Goal: Task Accomplishment & Management: Complete application form

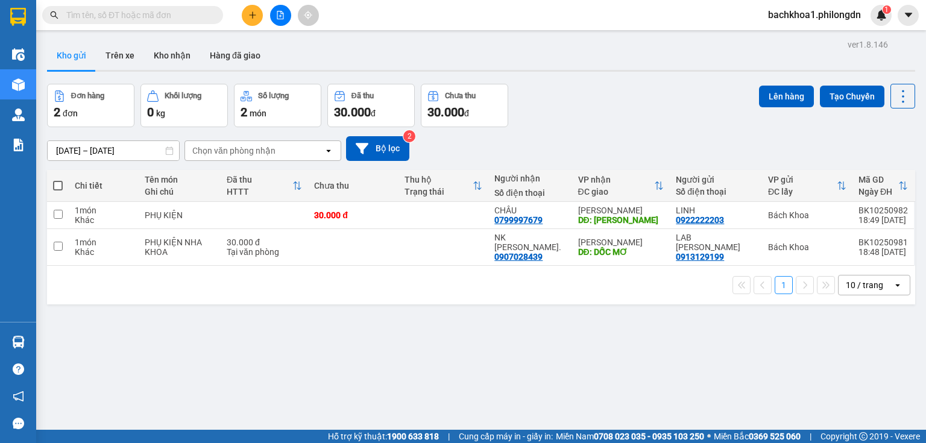
click at [255, 17] on icon "plus" at bounding box center [252, 15] width 8 height 8
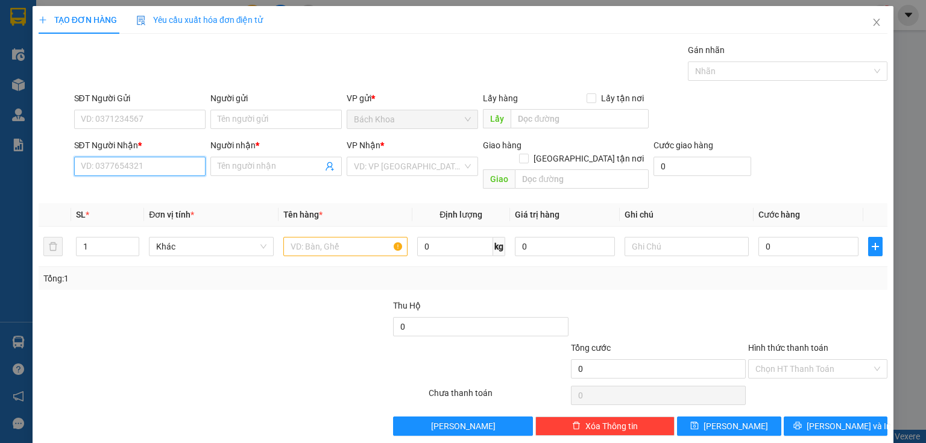
click at [152, 171] on input "SĐT Người Nhận *" at bounding box center [139, 166] width 131 height 19
type input "0866735390"
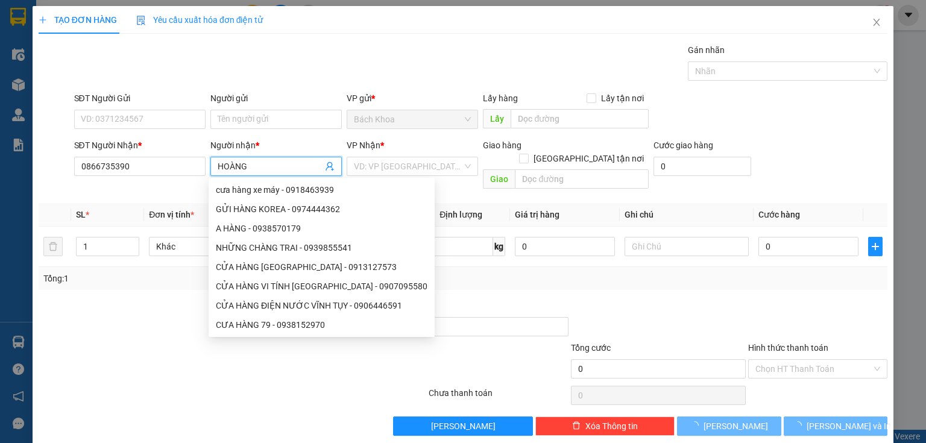
type input "HOÀNG"
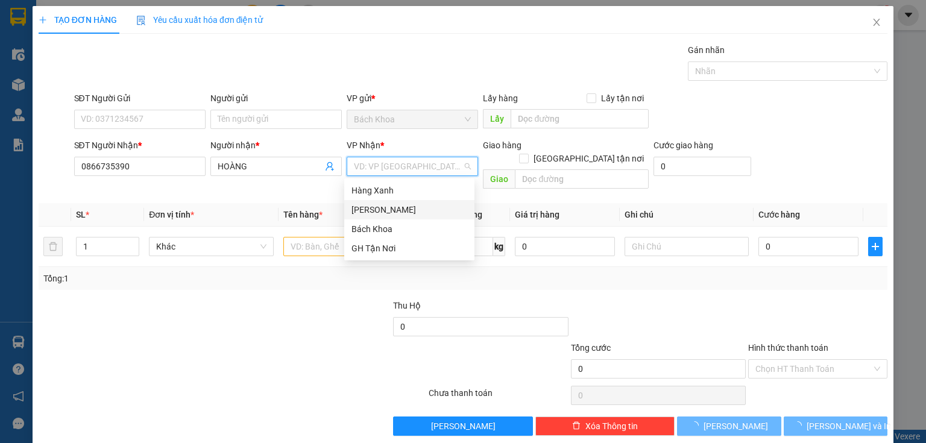
drag, startPoint x: 390, startPoint y: 214, endPoint x: 403, endPoint y: 211, distance: 12.3
click at [393, 215] on div "[PERSON_NAME]" at bounding box center [409, 209] width 116 height 13
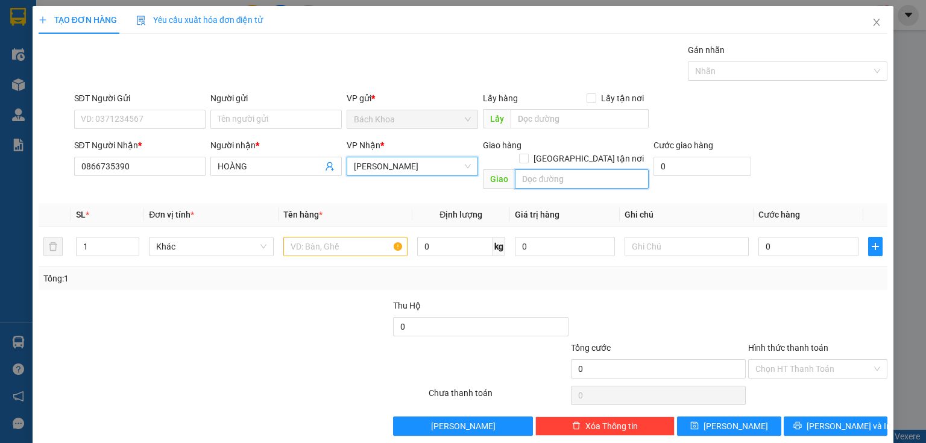
click at [577, 169] on input "text" at bounding box center [582, 178] width 134 height 19
type input "[PERSON_NAME]"
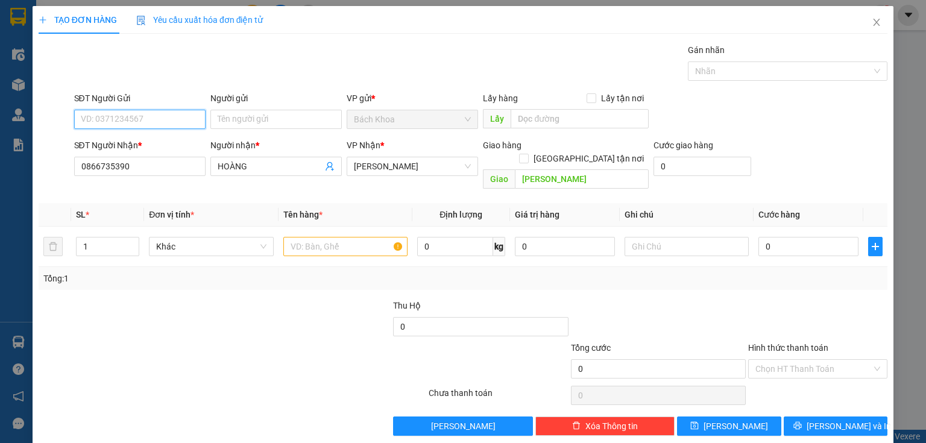
click at [150, 113] on input "SĐT Người Gửi" at bounding box center [139, 119] width 131 height 19
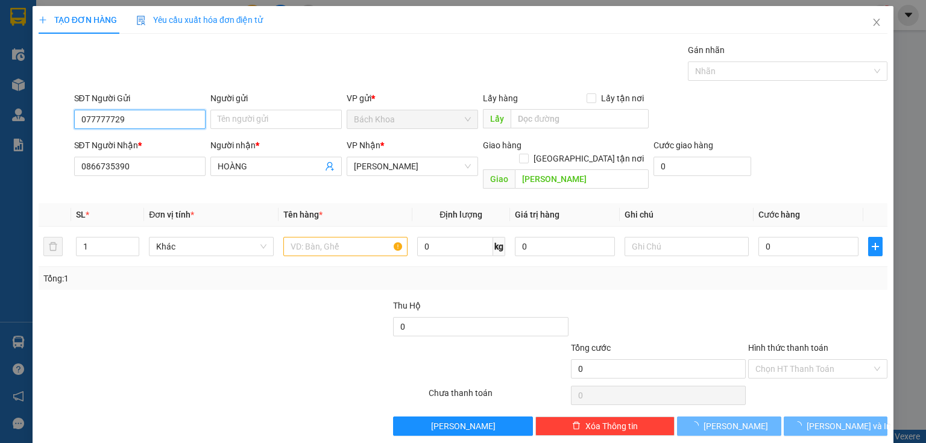
type input "0777777293"
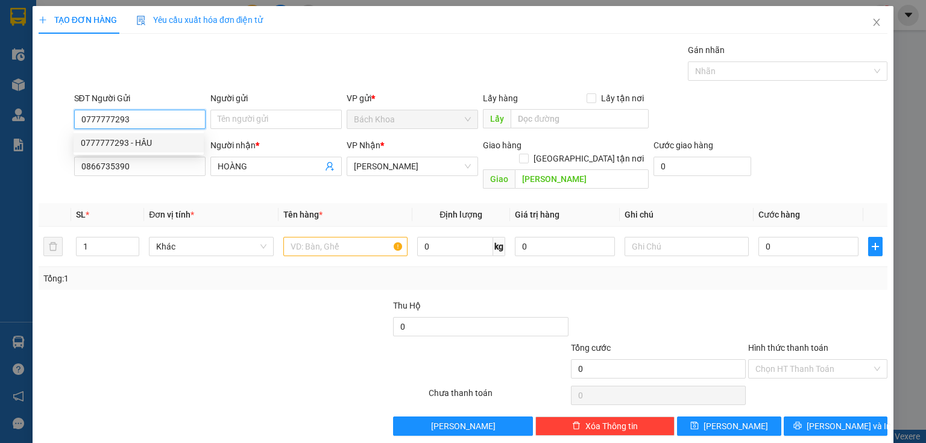
click at [144, 147] on div "0777777293 - HÂU" at bounding box center [139, 142] width 116 height 13
type input "HÂU"
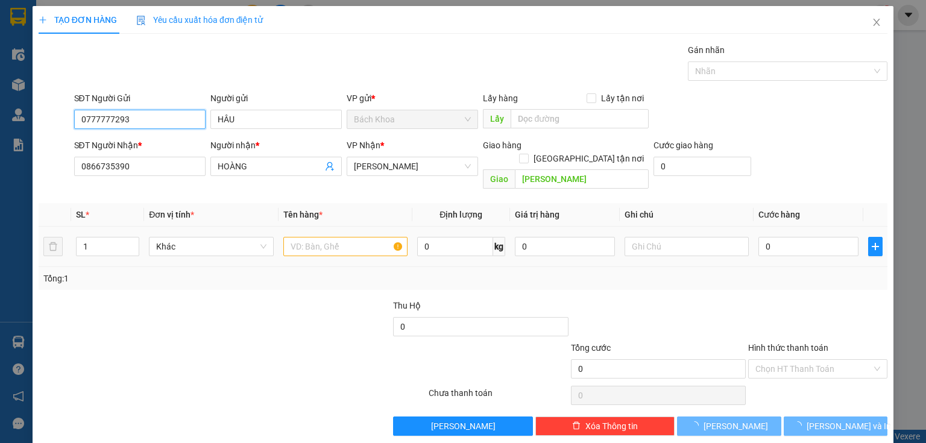
type input "40.000"
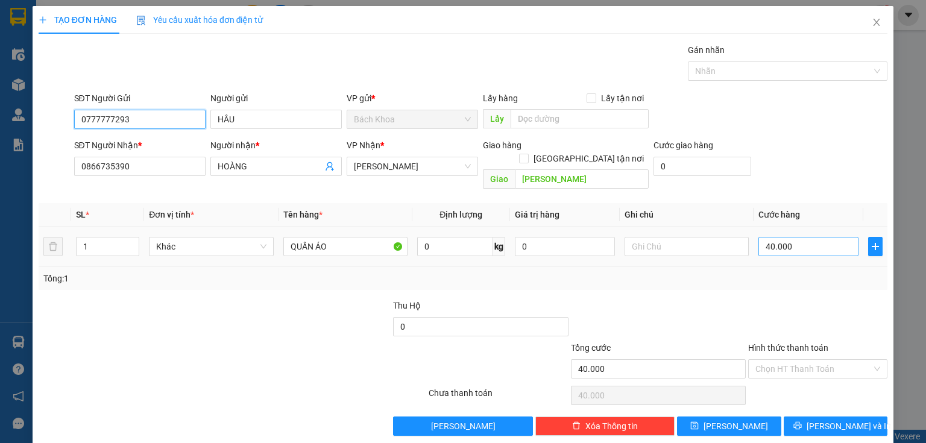
type input "0777777293"
click at [810, 237] on input "40.000" at bounding box center [808, 246] width 100 height 19
type input "5"
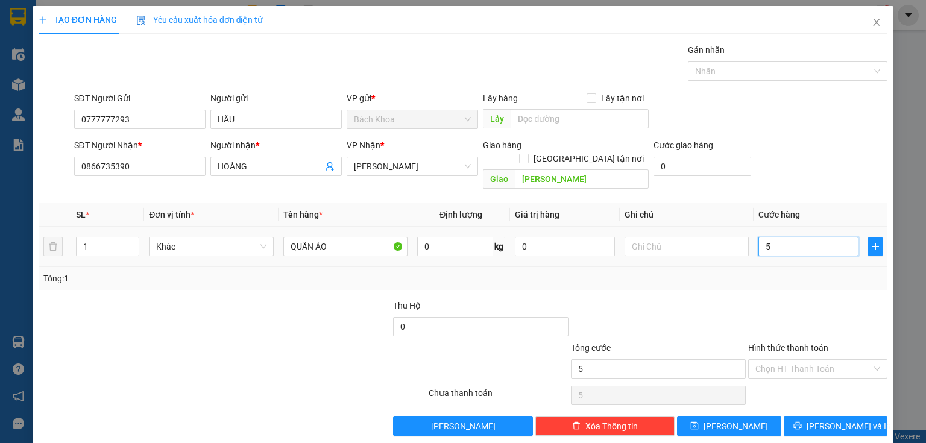
type input "50"
type input "500"
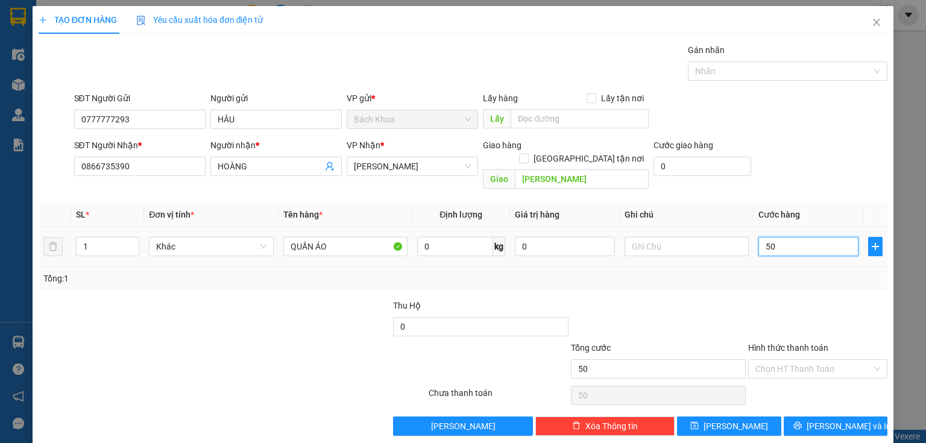
type input "500"
type input "5.000"
type input "50.000"
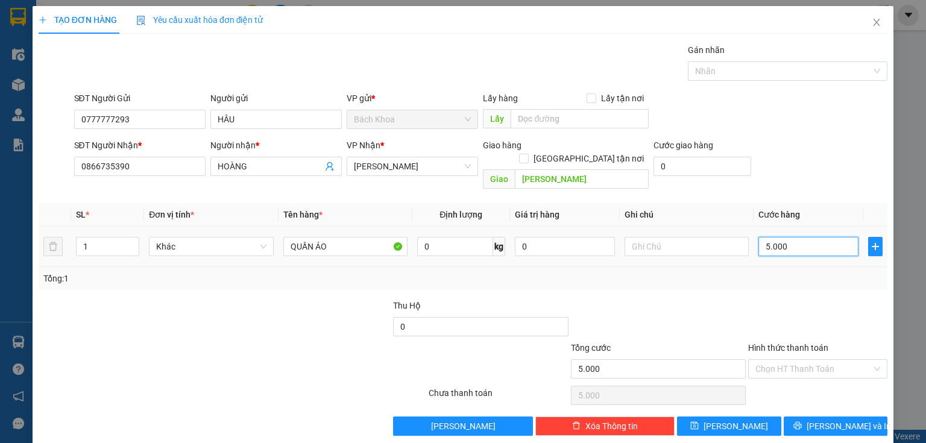
type input "50.000"
type input "500.000"
type input "50.000"
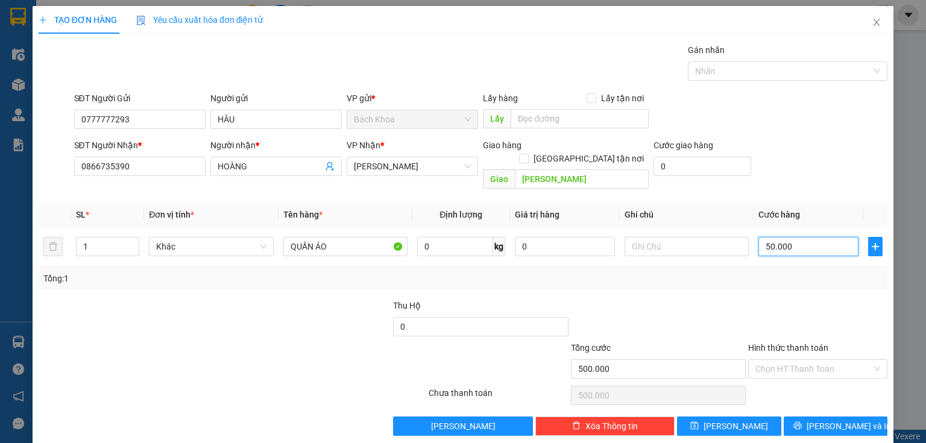
type input "50.000"
click at [834, 423] on div "TẠO ĐƠN HÀNG Yêu cầu xuất hóa đơn điện tử Transit Pickup Surcharge Ids Transit …" at bounding box center [463, 225] width 860 height 439
click at [835, 419] on button "[PERSON_NAME] và In" at bounding box center [835, 425] width 104 height 19
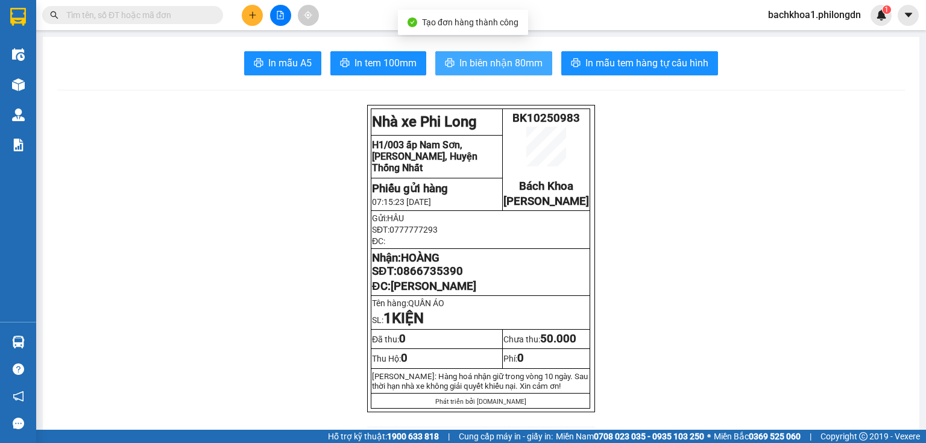
click at [478, 58] on span "In biên nhận 80mm" at bounding box center [500, 62] width 83 height 15
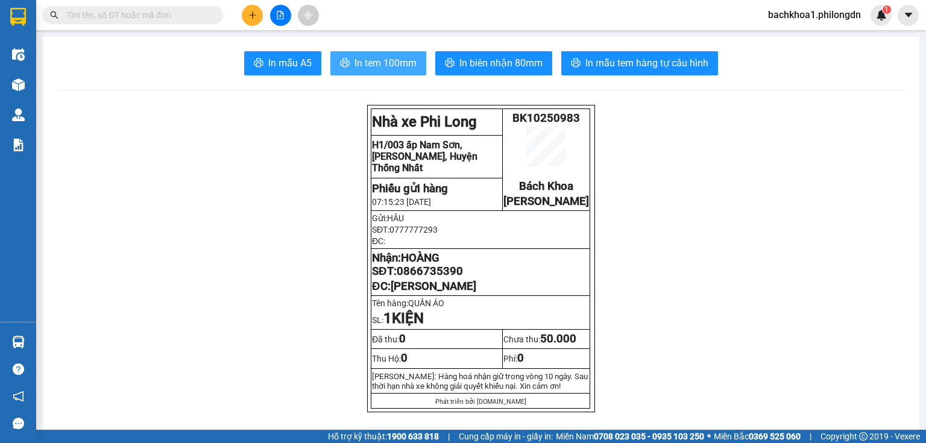
click at [398, 61] on span "In tem 100mm" at bounding box center [385, 62] width 62 height 15
click at [440, 278] on span "0866735390" at bounding box center [429, 271] width 66 height 13
copy span "0866735390"
click at [246, 10] on button at bounding box center [252, 15] width 21 height 21
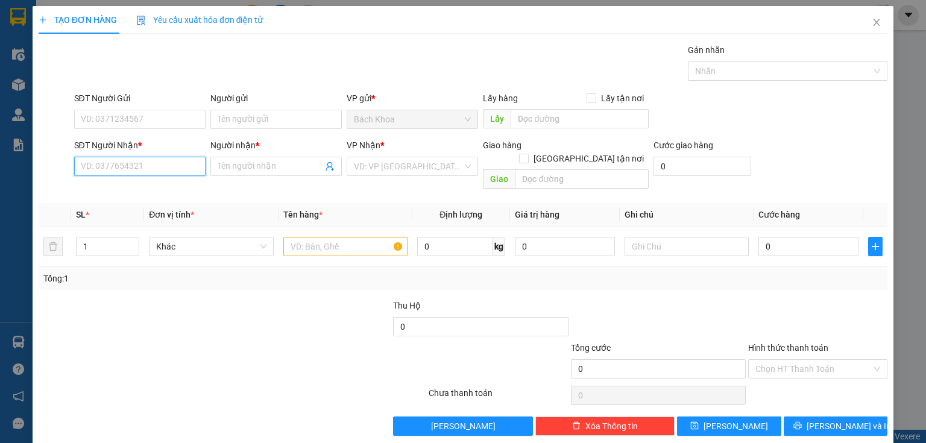
click at [135, 167] on input "SĐT Người Nhận *" at bounding box center [139, 166] width 131 height 19
click at [140, 163] on input "SĐT Người Nhận *" at bounding box center [139, 166] width 131 height 19
click at [113, 182] on div "0975768551 - [PERSON_NAME]" at bounding box center [140, 189] width 133 height 19
type input "0975768551"
type input "HỒNG"
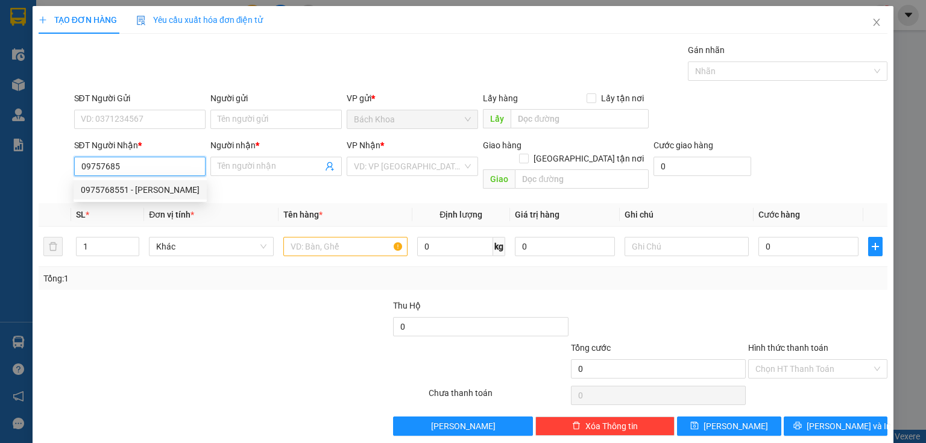
type input "PHÚ TÚC"
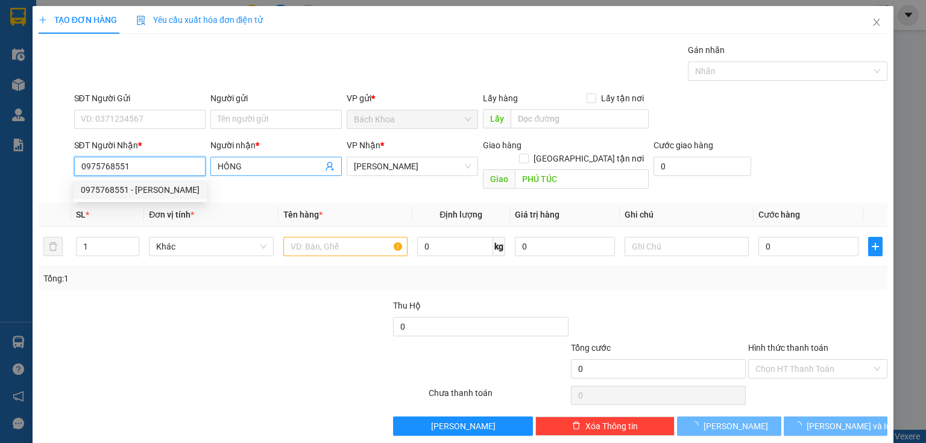
type input "30.000"
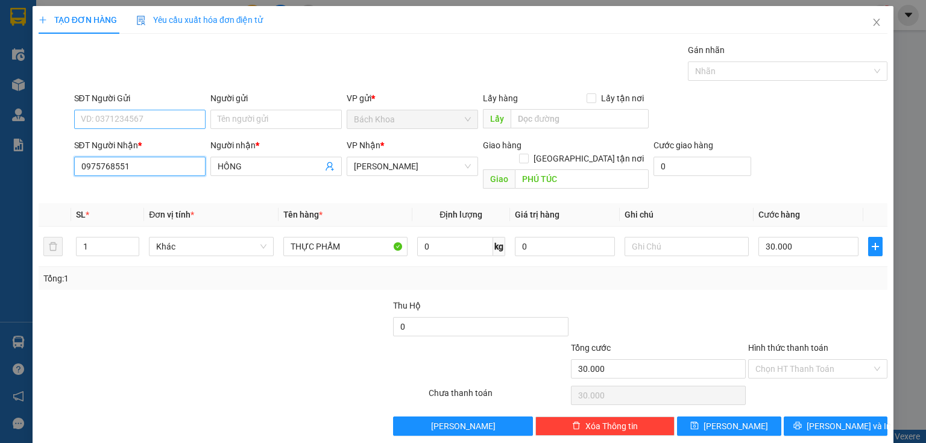
type input "0975768551"
click at [174, 124] on input "SĐT Người Gửi" at bounding box center [139, 119] width 131 height 19
type input "0347089799"
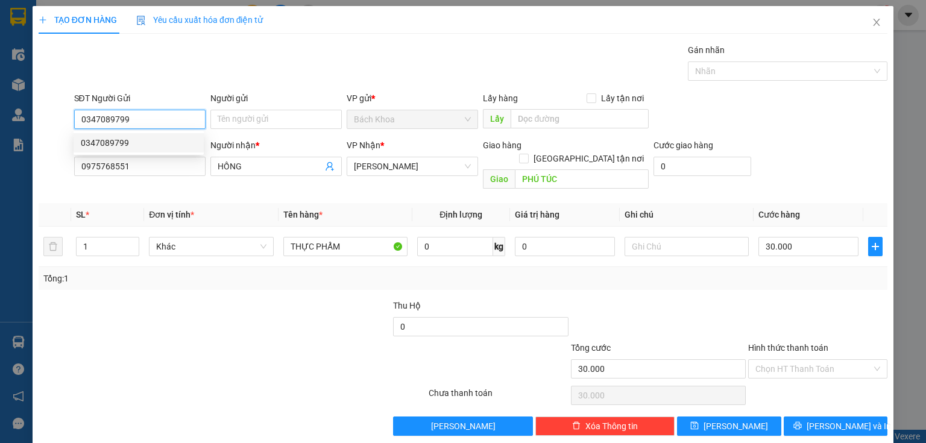
click at [174, 134] on div "0347089799" at bounding box center [139, 142] width 130 height 19
type input "40.000"
type input "0347089799"
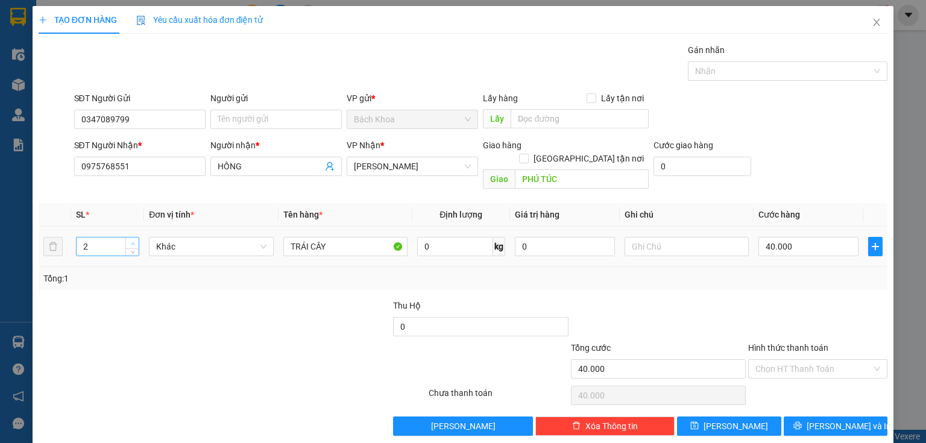
click at [131, 242] on icon "up" at bounding box center [133, 244] width 4 height 4
type input "3"
click at [131, 242] on icon "up" at bounding box center [133, 244] width 4 height 4
click at [348, 237] on input "TRÁI CÂY" at bounding box center [345, 246] width 124 height 19
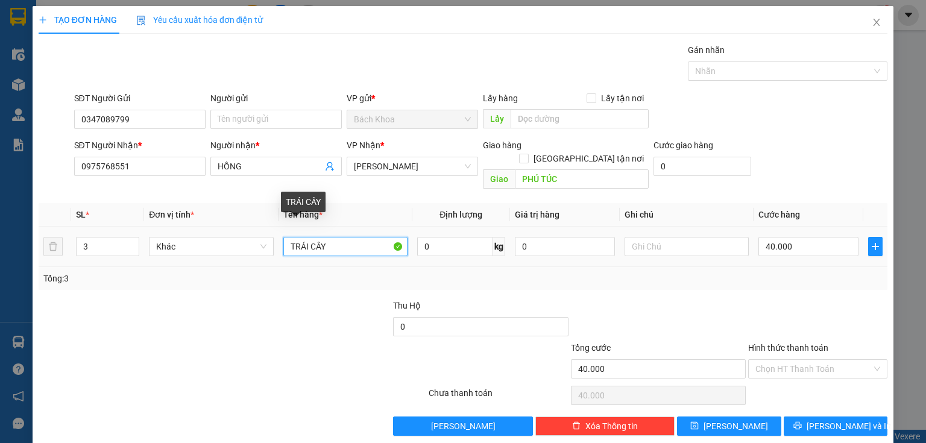
click at [348, 237] on input "TRÁI CÂY" at bounding box center [345, 246] width 124 height 19
type input "KIỆN"
type input "1"
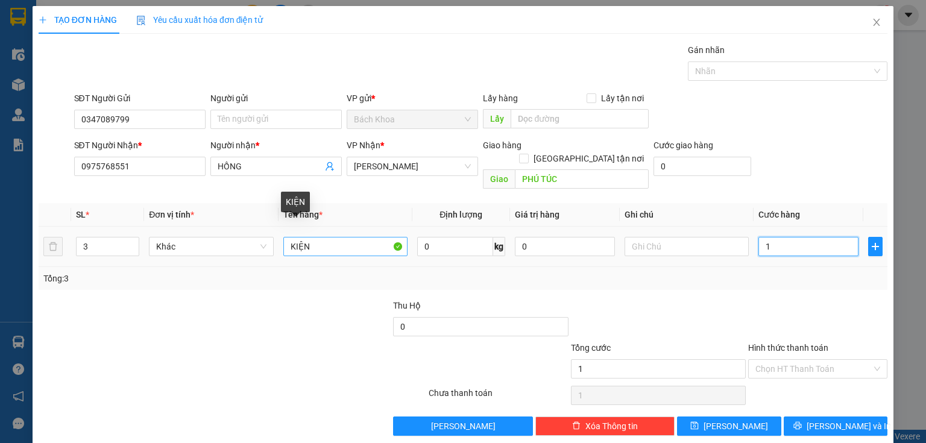
type input "15"
type input "150"
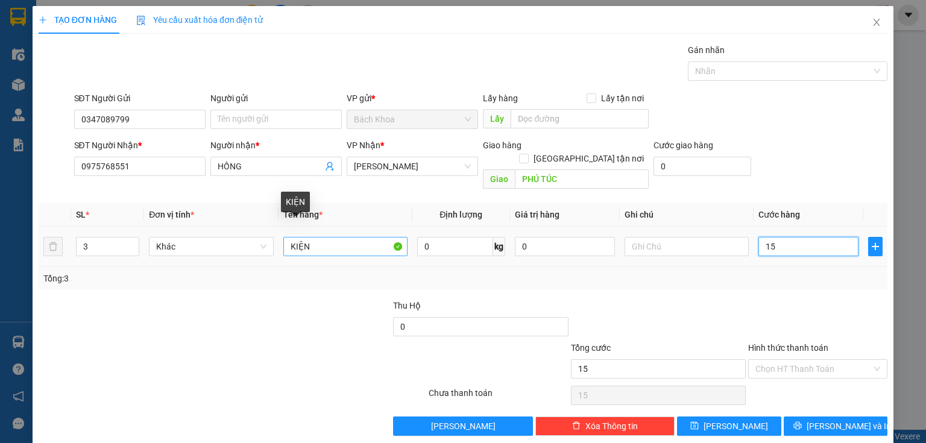
type input "150"
type input "1.500"
type input "15.000"
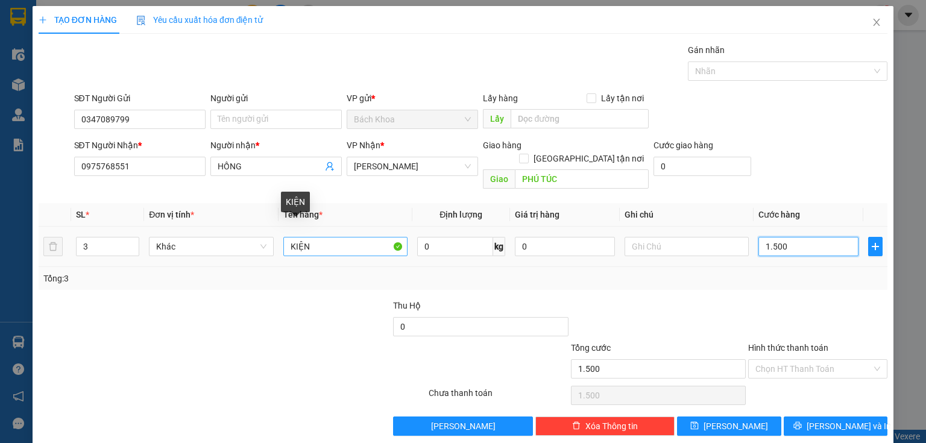
type input "15.000"
type input "150.000"
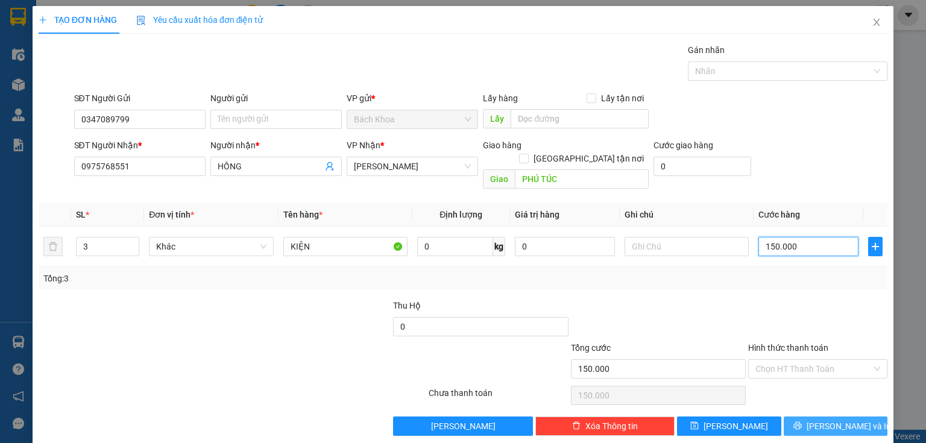
type input "150.000"
click at [839, 421] on button "[PERSON_NAME] và In" at bounding box center [835, 425] width 104 height 19
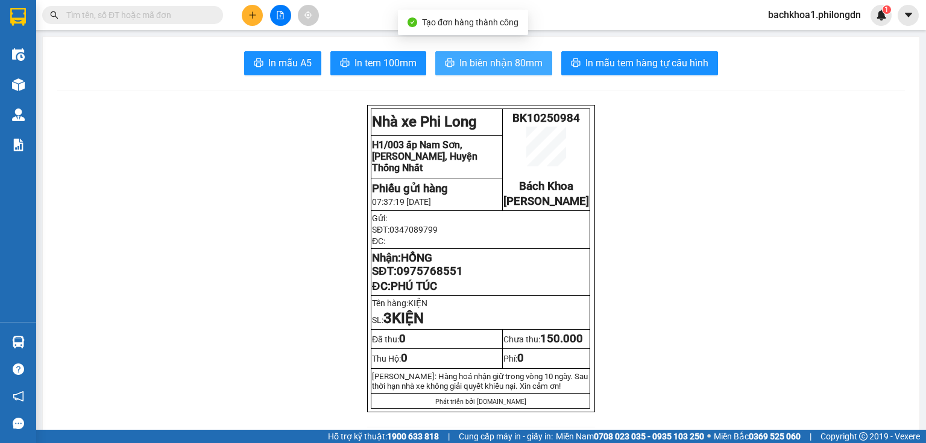
click at [491, 52] on button "In biên nhận 80mm" at bounding box center [493, 63] width 117 height 24
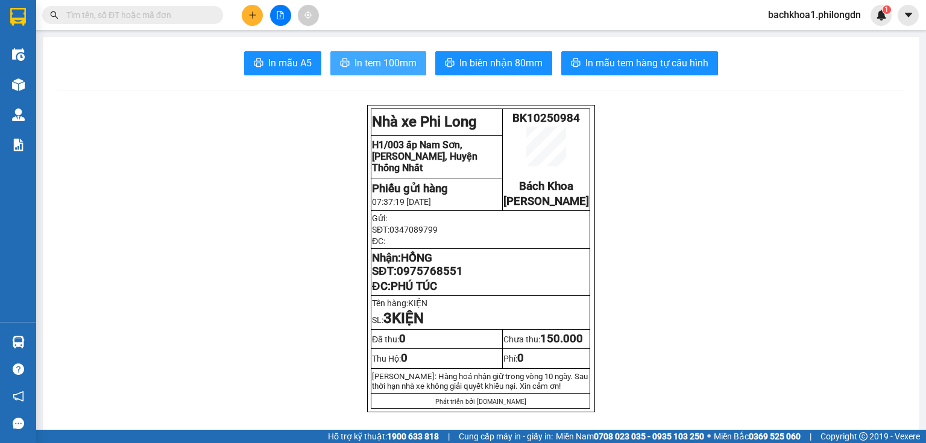
click at [356, 68] on span "In tem 100mm" at bounding box center [385, 62] width 62 height 15
click at [423, 278] on span "0975768551" at bounding box center [429, 271] width 66 height 13
copy span "0975768551"
click at [253, 13] on icon "plus" at bounding box center [252, 15] width 8 height 8
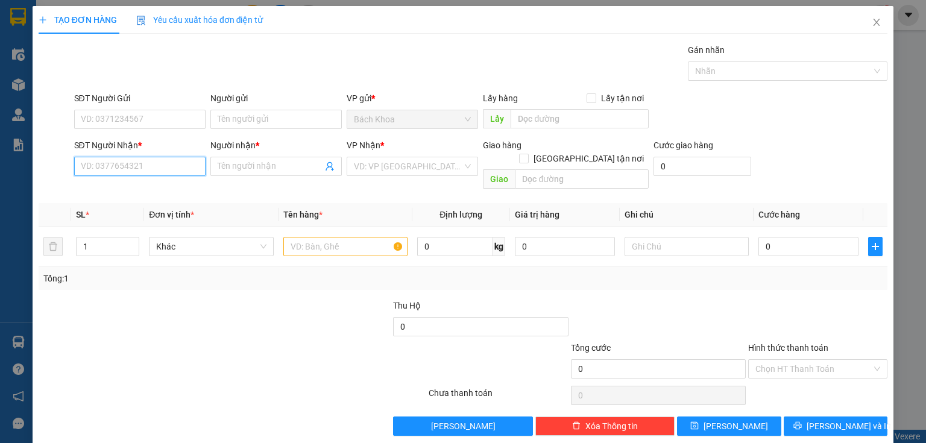
click at [157, 166] on input "SĐT Người Nhận *" at bounding box center [139, 166] width 131 height 19
click at [177, 171] on input "0966150151" at bounding box center [139, 166] width 131 height 19
type input "0966150151"
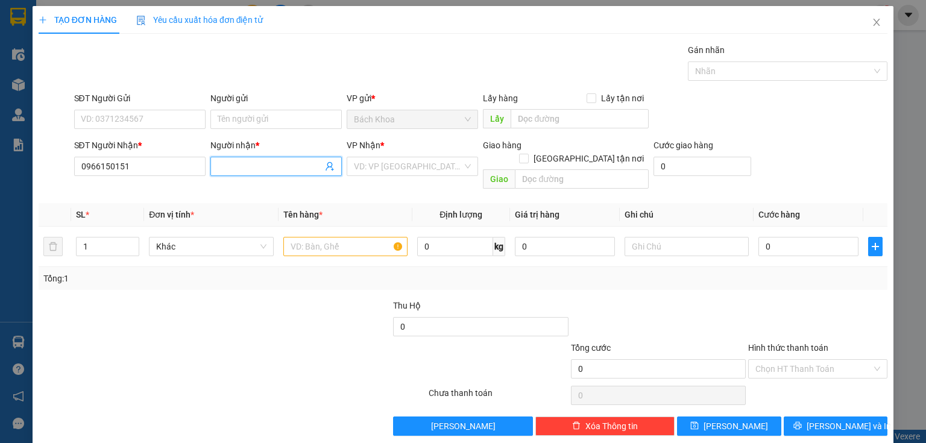
click at [282, 165] on input "Người nhận *" at bounding box center [270, 166] width 105 height 13
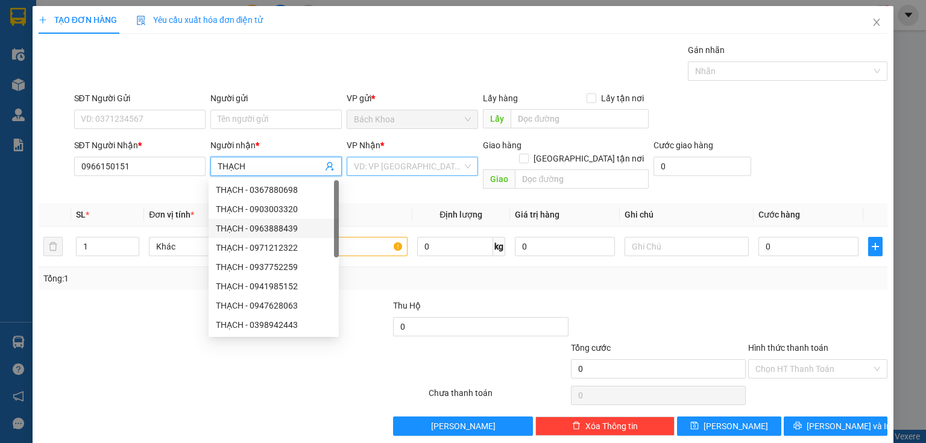
click at [405, 165] on input "search" at bounding box center [408, 166] width 108 height 18
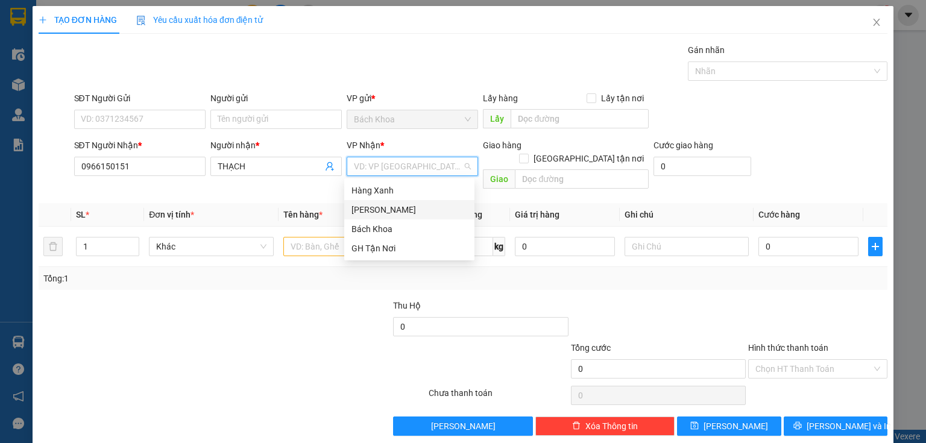
click at [395, 213] on div "[PERSON_NAME]" at bounding box center [409, 209] width 116 height 13
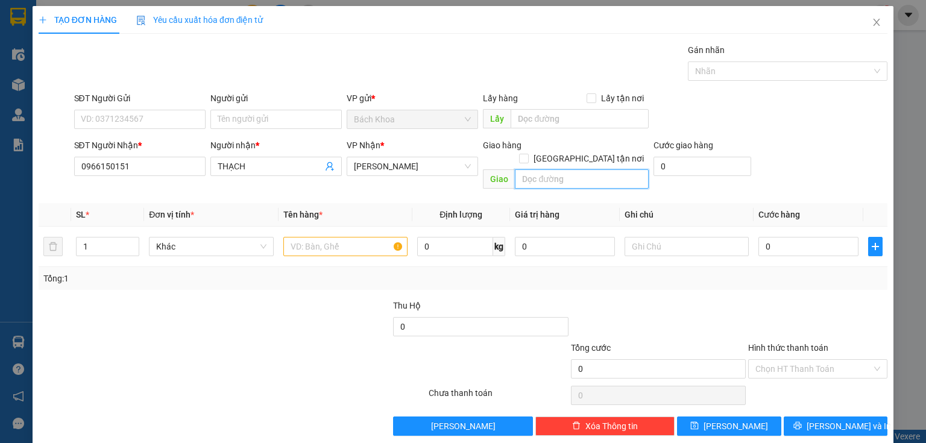
click at [533, 169] on input "text" at bounding box center [582, 178] width 134 height 19
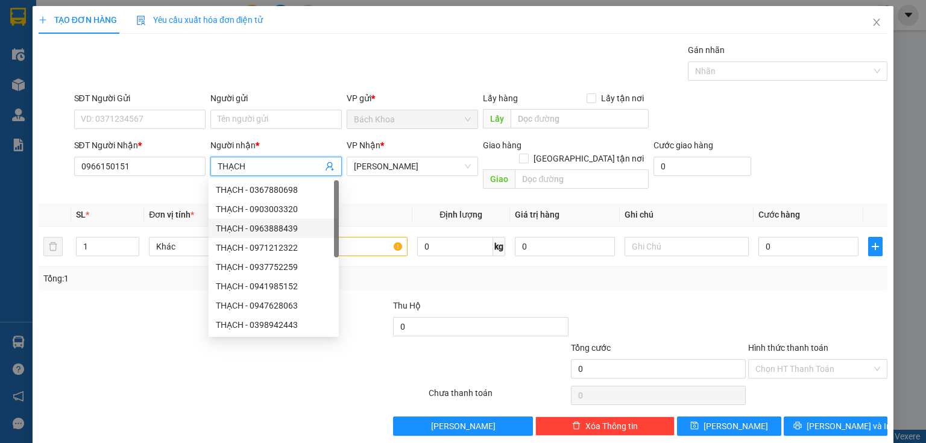
drag, startPoint x: 278, startPoint y: 159, endPoint x: 228, endPoint y: 174, distance: 52.1
click at [228, 174] on span "THẠCH" at bounding box center [275, 166] width 131 height 19
type input "THÀNH"
click at [352, 383] on div at bounding box center [232, 395] width 390 height 24
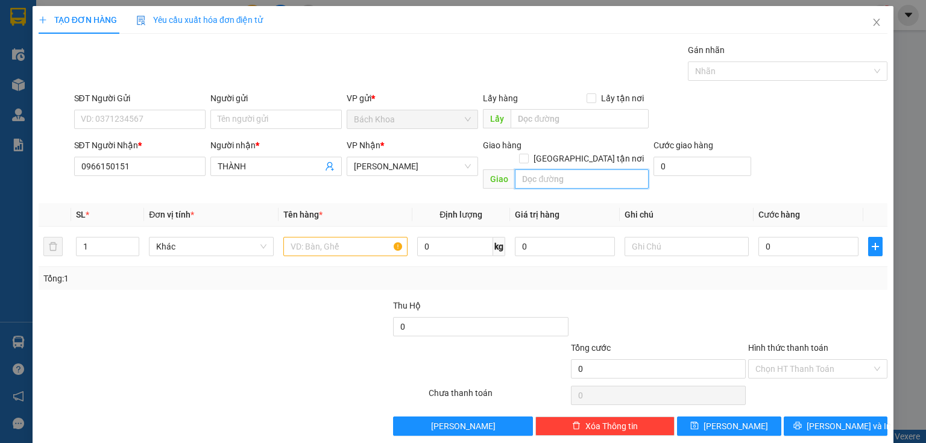
click at [515, 169] on input "text" at bounding box center [582, 178] width 134 height 19
type input "PHÚC NHẠC"
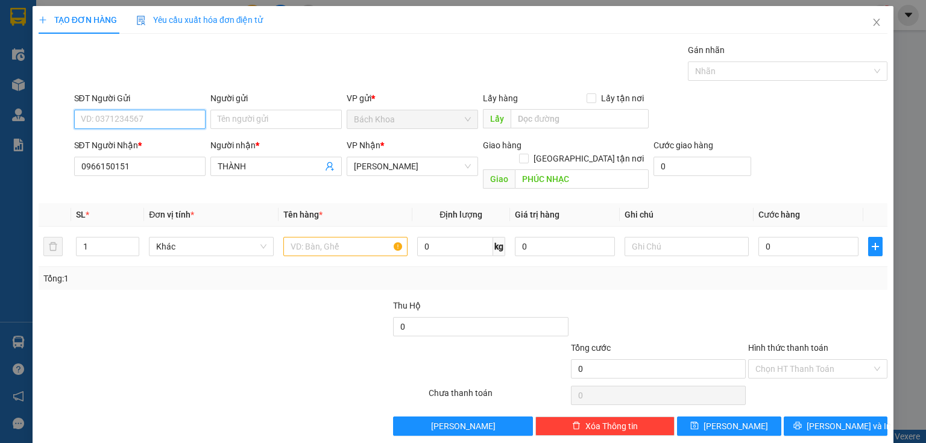
click at [118, 113] on input "SĐT Người Gửi" at bounding box center [139, 119] width 131 height 19
type input "0902265819"
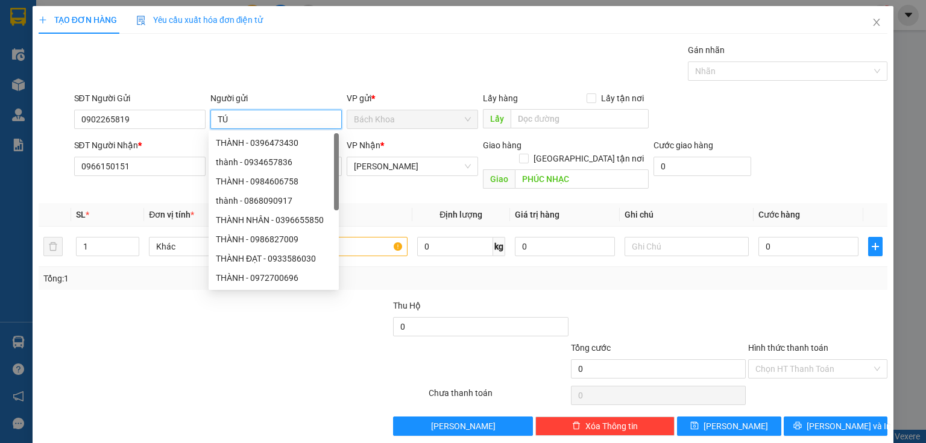
type input "TÚ"
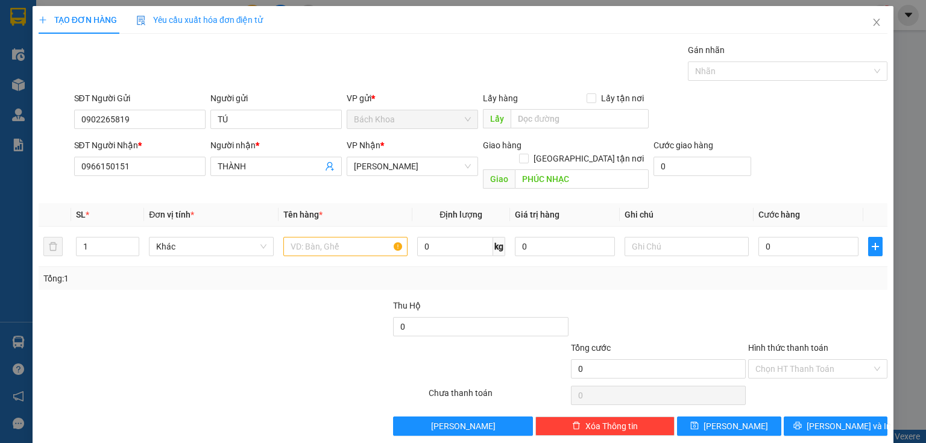
click at [295, 54] on div "Gán nhãn Nhãn" at bounding box center [481, 64] width 818 height 42
click at [306, 237] on input "text" at bounding box center [345, 246] width 124 height 19
type input "KKB"
type input "5"
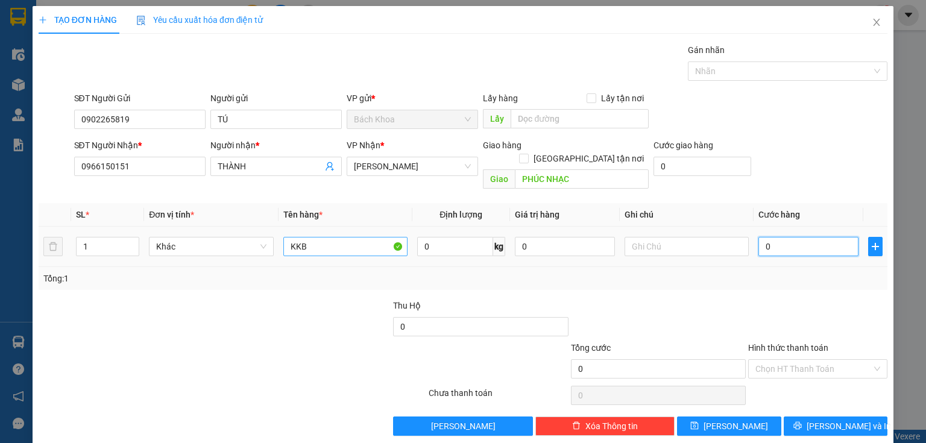
type input "5"
type input "50"
type input "500"
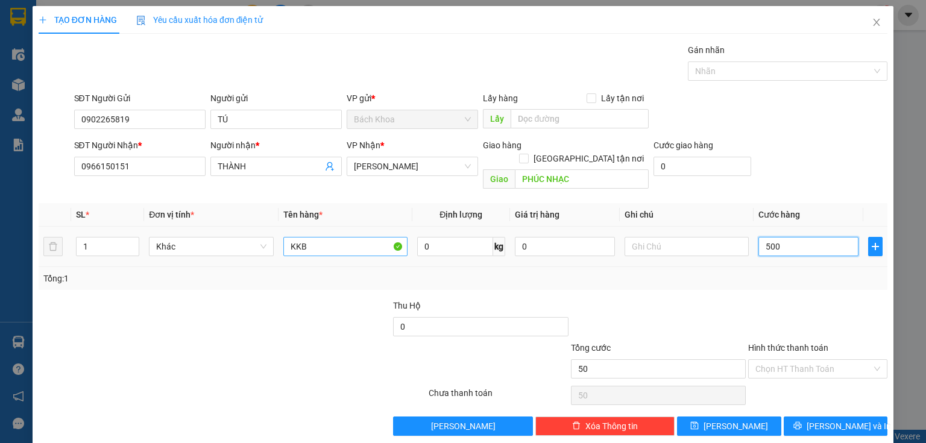
type input "500"
type input "5.000"
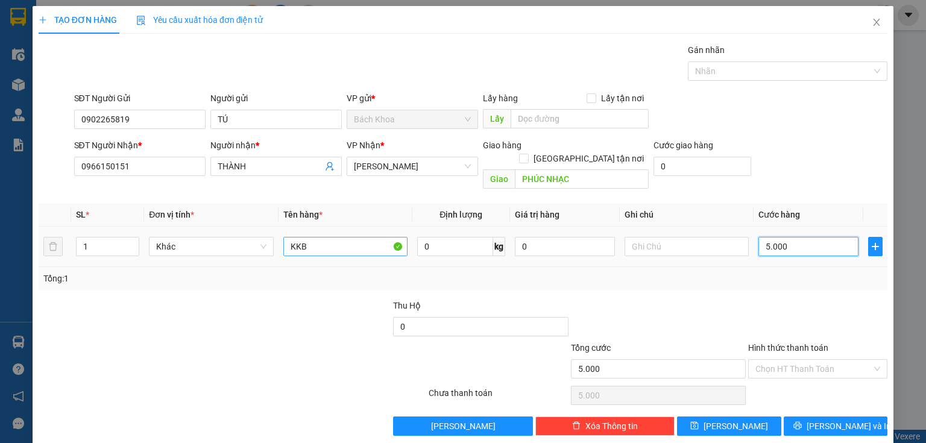
type input "50.000"
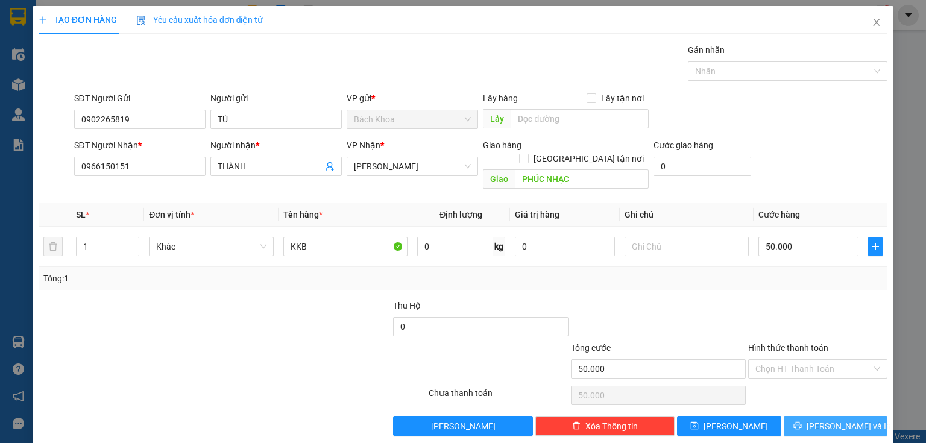
click at [865, 416] on button "[PERSON_NAME] và In" at bounding box center [835, 425] width 104 height 19
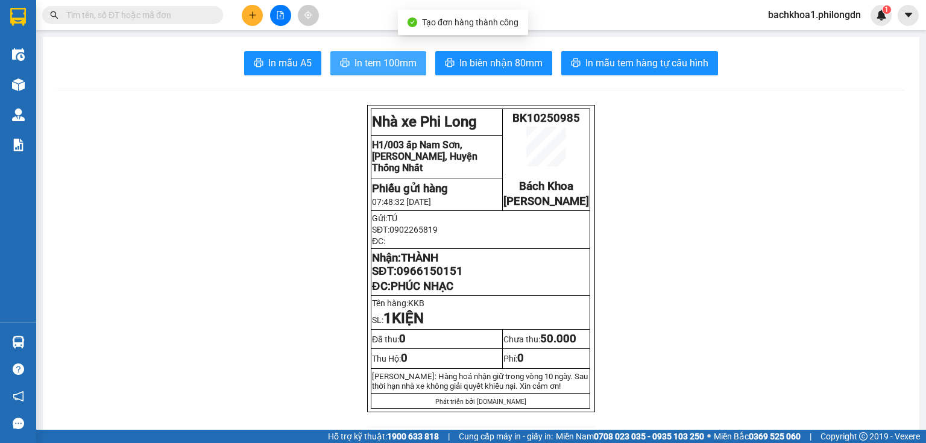
click at [362, 70] on span "In tem 100mm" at bounding box center [385, 62] width 62 height 15
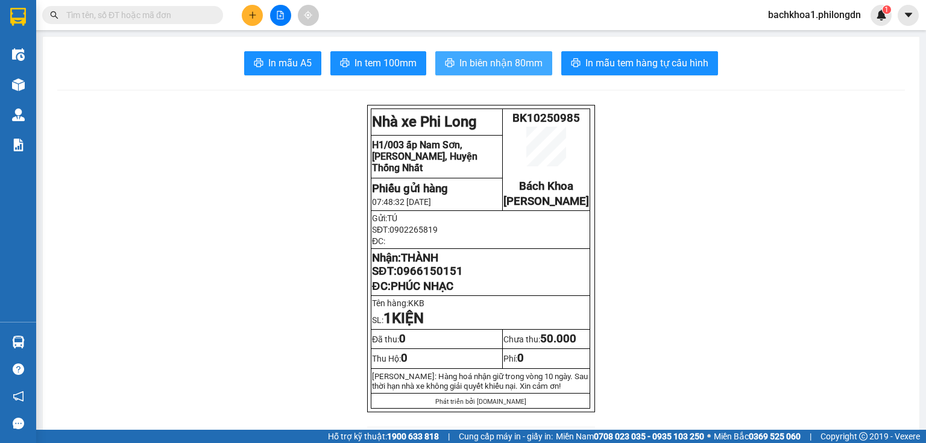
drag, startPoint x: 369, startPoint y: 75, endPoint x: 493, endPoint y: 67, distance: 124.9
click at [493, 67] on span "In biên nhận 80mm" at bounding box center [500, 62] width 83 height 15
click at [425, 278] on span "0966150151" at bounding box center [429, 271] width 66 height 13
copy span "0966150151"
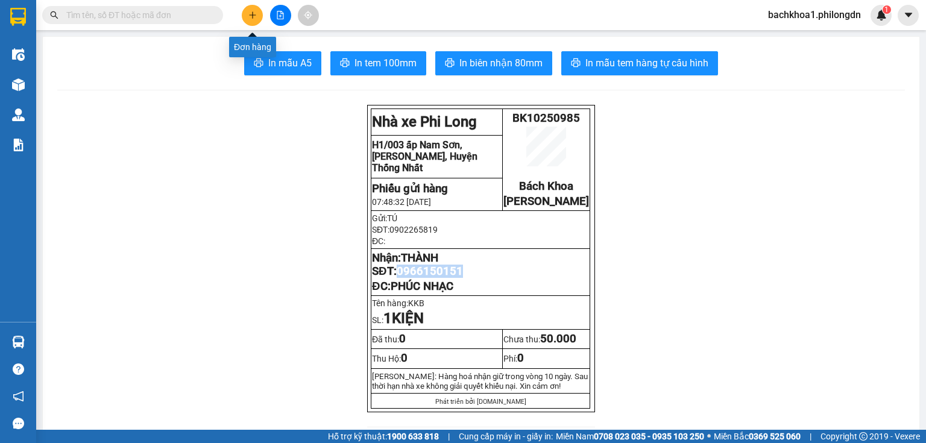
click at [251, 12] on icon "plus" at bounding box center [252, 15] width 8 height 8
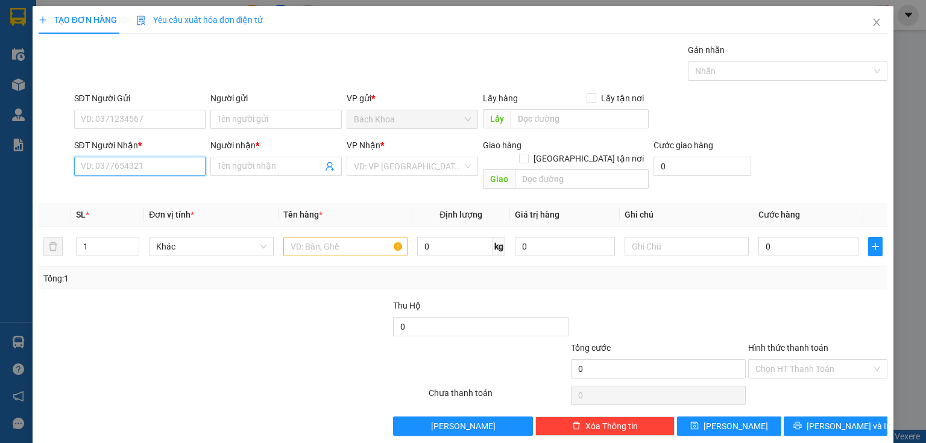
click at [175, 166] on input "SĐT Người Nhận *" at bounding box center [139, 166] width 131 height 19
click at [120, 193] on div "0933889169 - ." at bounding box center [139, 189] width 116 height 13
type input "0933889169"
type input "."
type input "PHÚ CƯỜNG"
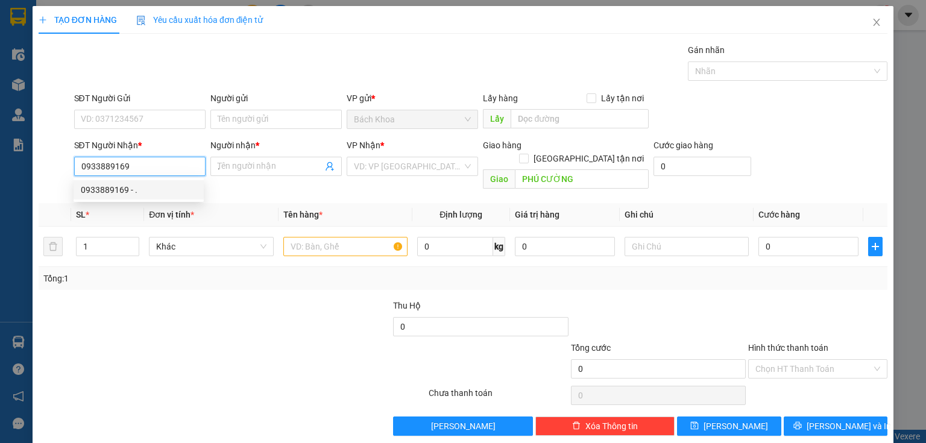
type input "40.000"
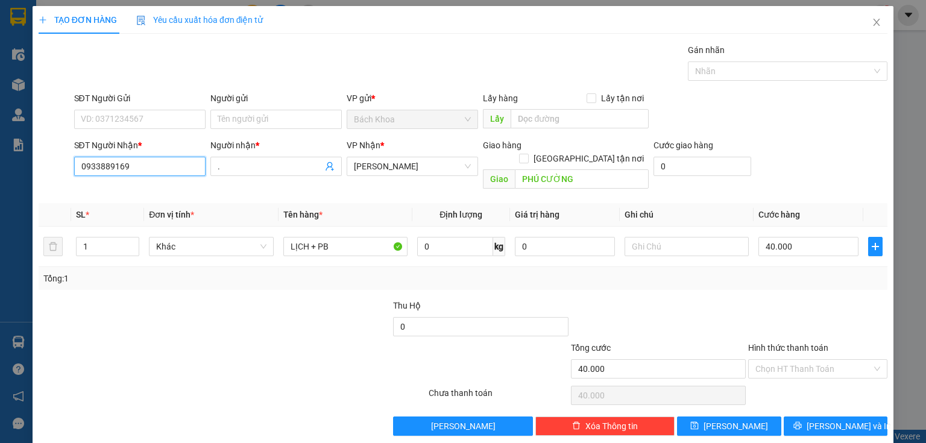
type input "0933889169"
click at [106, 132] on div "SĐT Người Gửi VD: 0371234567" at bounding box center [139, 113] width 131 height 42
click at [107, 125] on input "SĐT Người Gửi" at bounding box center [139, 119] width 131 height 19
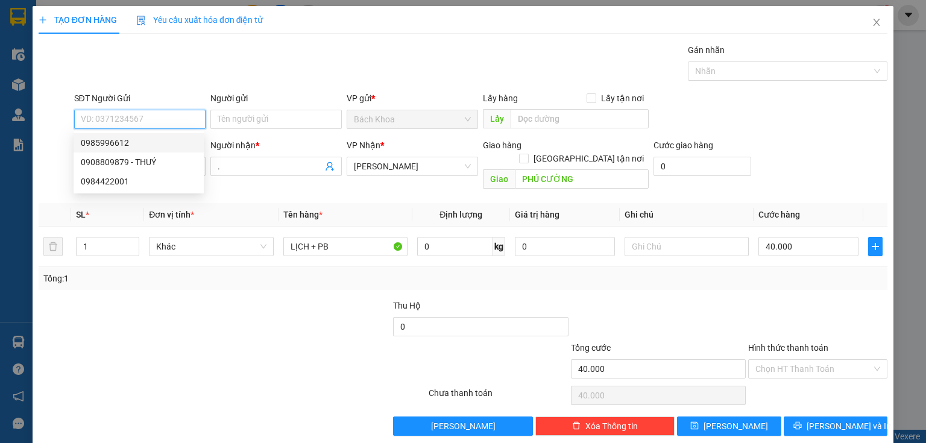
click at [153, 142] on div "0985996612" at bounding box center [139, 142] width 116 height 13
type input "0985996612"
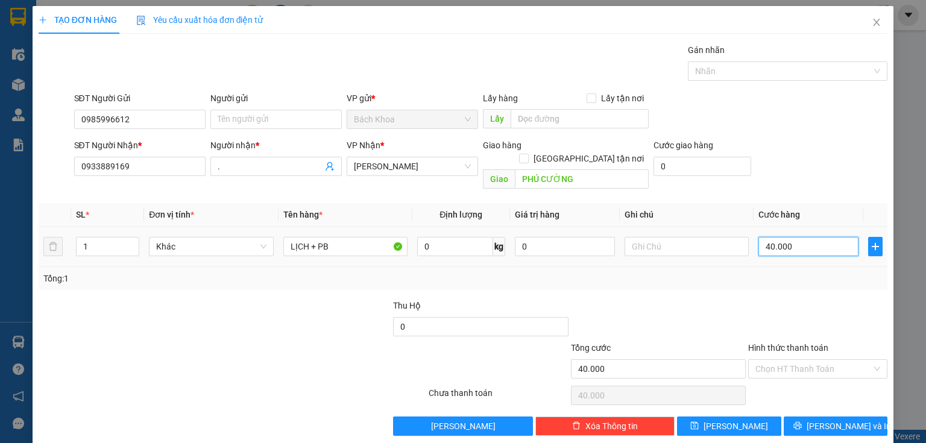
click at [806, 237] on input "40.000" at bounding box center [808, 246] width 100 height 19
click at [129, 240] on span "up" at bounding box center [132, 243] width 7 height 7
type input "2"
click at [134, 240] on span "up" at bounding box center [132, 243] width 7 height 7
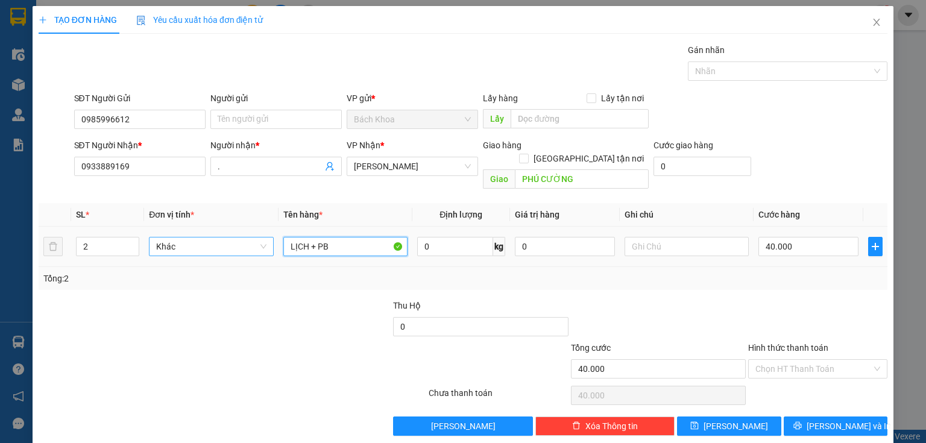
drag, startPoint x: 344, startPoint y: 234, endPoint x: 253, endPoint y: 236, distance: 91.0
click at [253, 236] on tr "2 Khác LỊCH + PB 0 kg 0 40.000" at bounding box center [463, 247] width 848 height 40
type input "MÁY CẮT , THÙNG KEO"
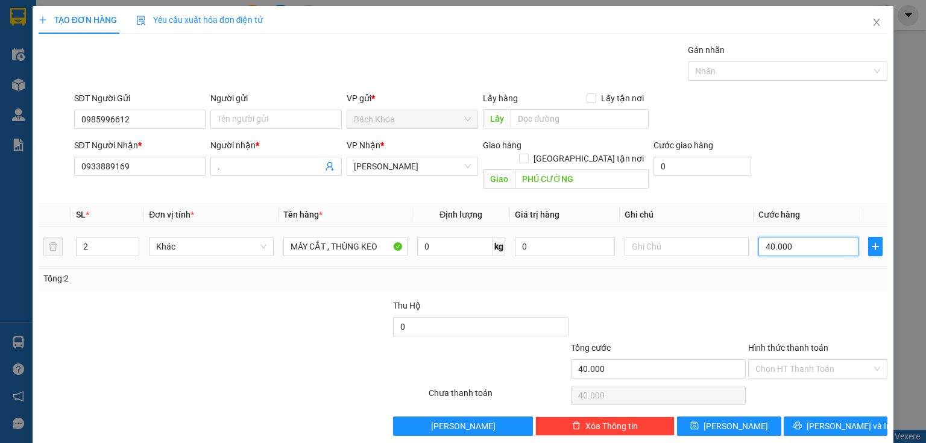
click at [798, 237] on input "40.000" at bounding box center [808, 246] width 100 height 19
type input "1"
type input "10"
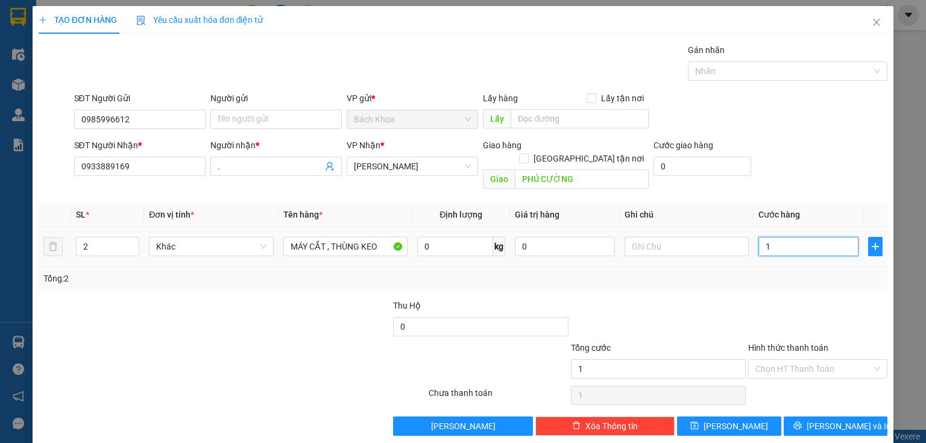
type input "10"
type input "100"
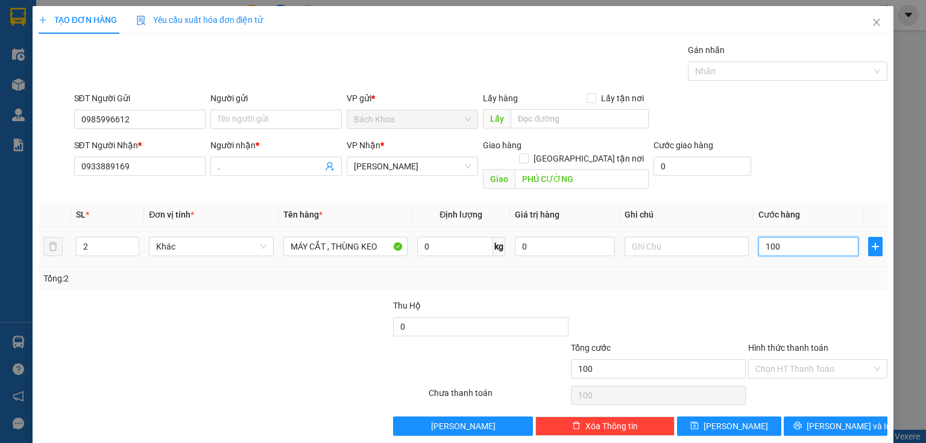
type input "1.000"
type input "10.000"
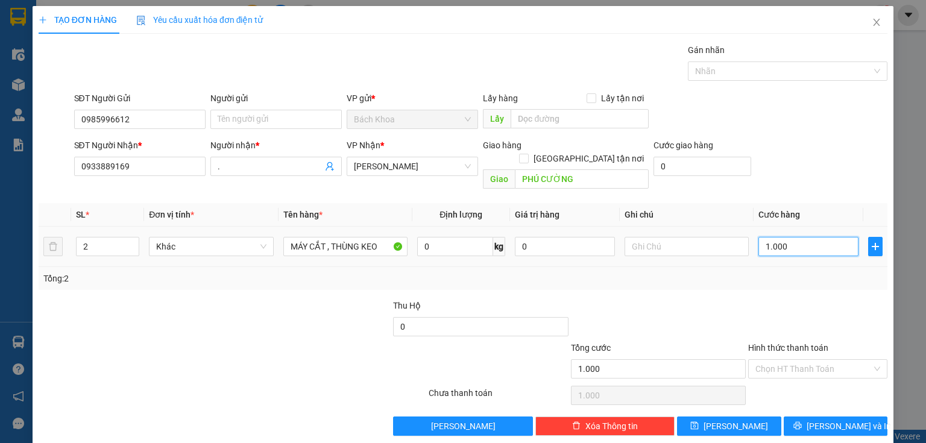
type input "10.000"
type input "100.000"
click at [829, 419] on span "[PERSON_NAME] và In" at bounding box center [848, 425] width 84 height 13
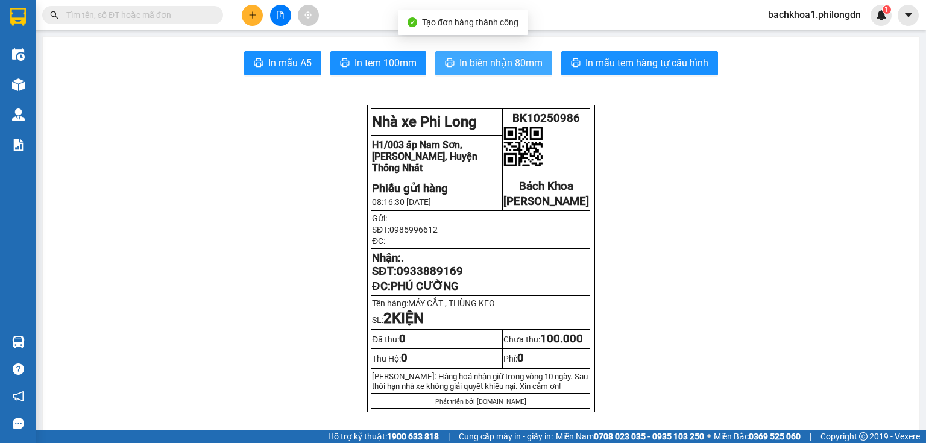
click at [508, 66] on span "In biên nhận 80mm" at bounding box center [500, 62] width 83 height 15
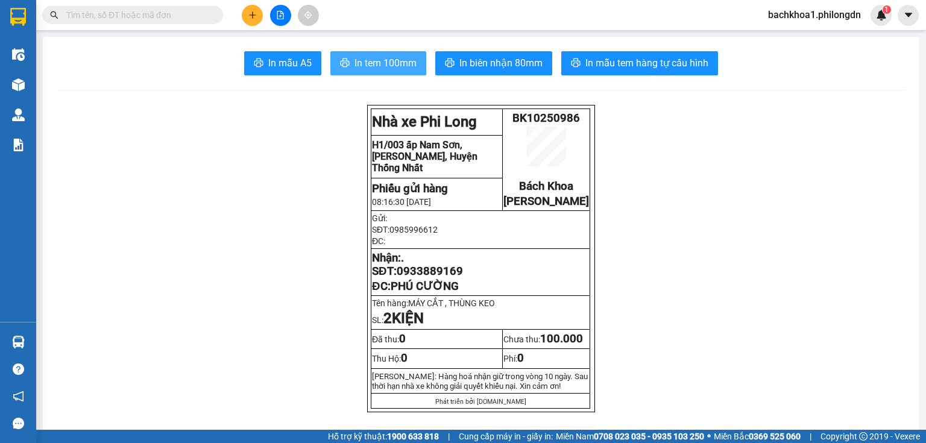
click at [407, 63] on span "In tem 100mm" at bounding box center [385, 62] width 62 height 15
click at [444, 278] on span "0933889169" at bounding box center [429, 271] width 66 height 13
copy span "0933889169"
